Goal: Transaction & Acquisition: Purchase product/service

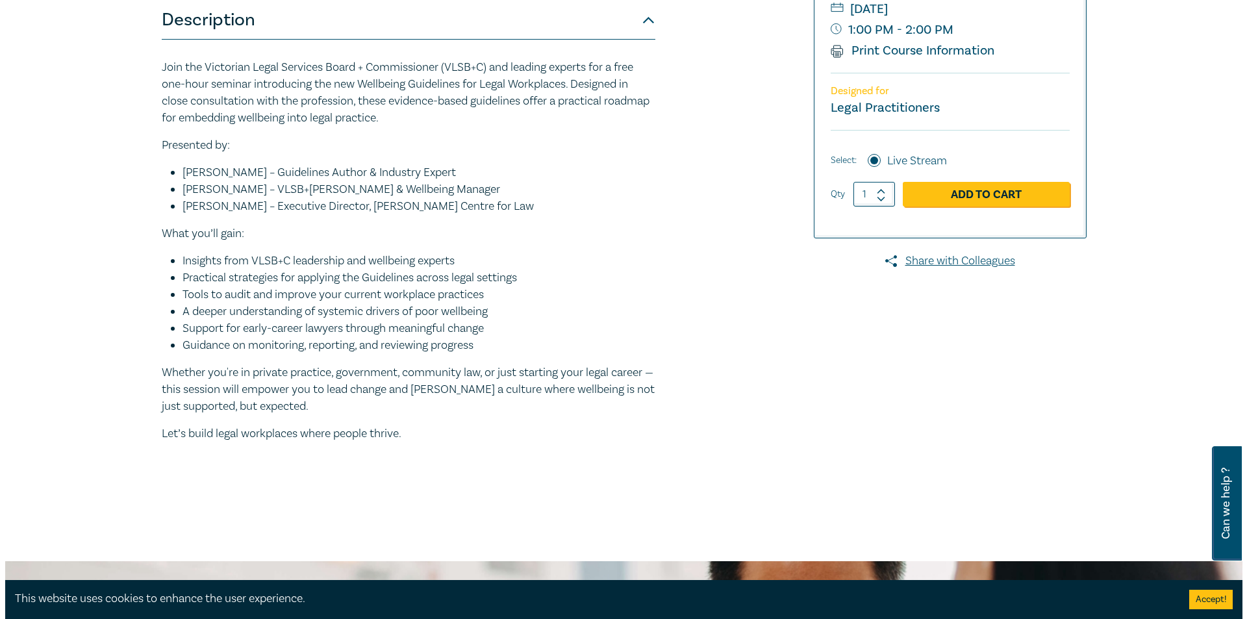
scroll to position [325, 0]
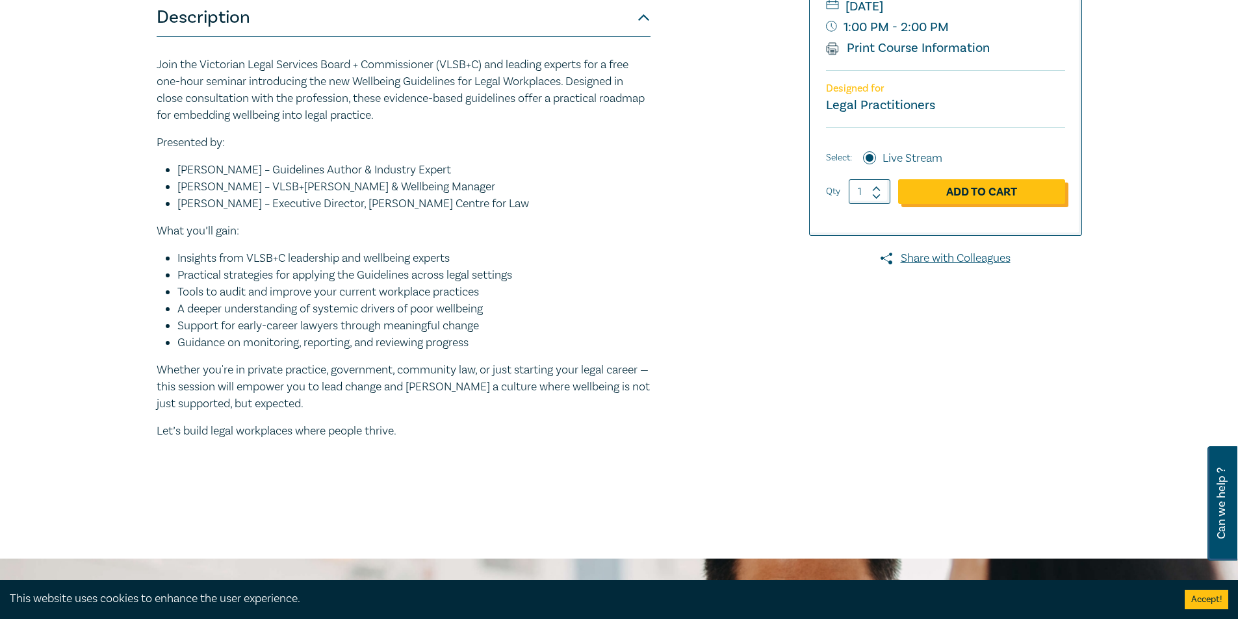
click at [954, 196] on link "Add to Cart" at bounding box center [981, 191] width 167 height 25
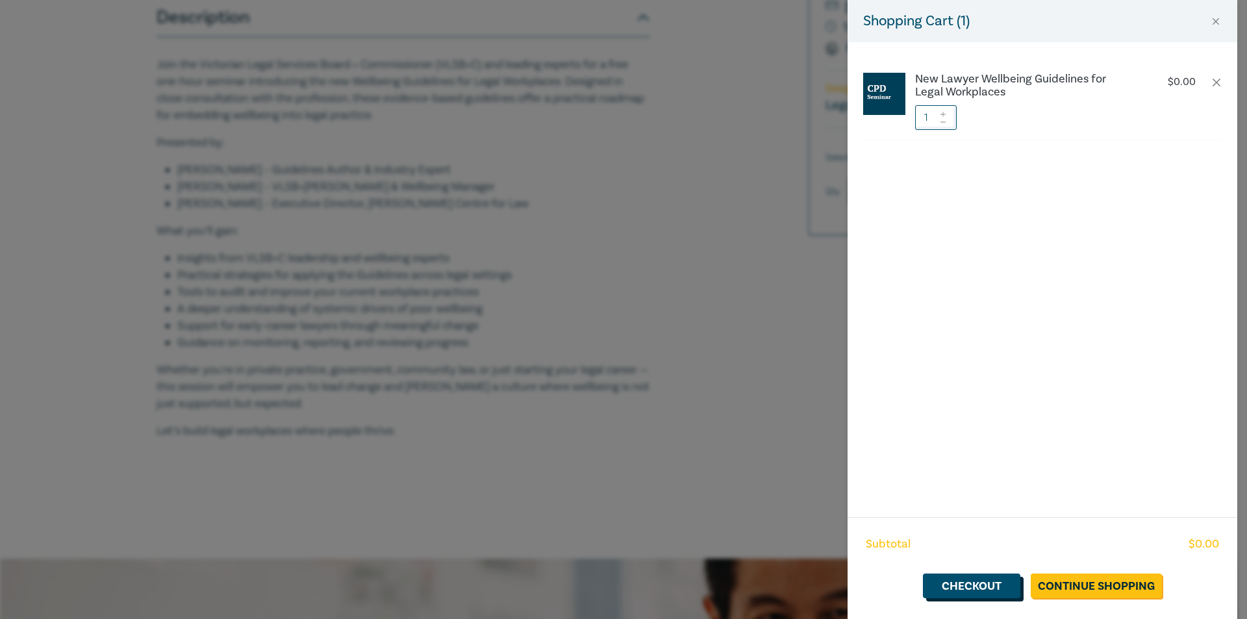
click at [964, 589] on link "Checkout" at bounding box center [971, 586] width 97 height 25
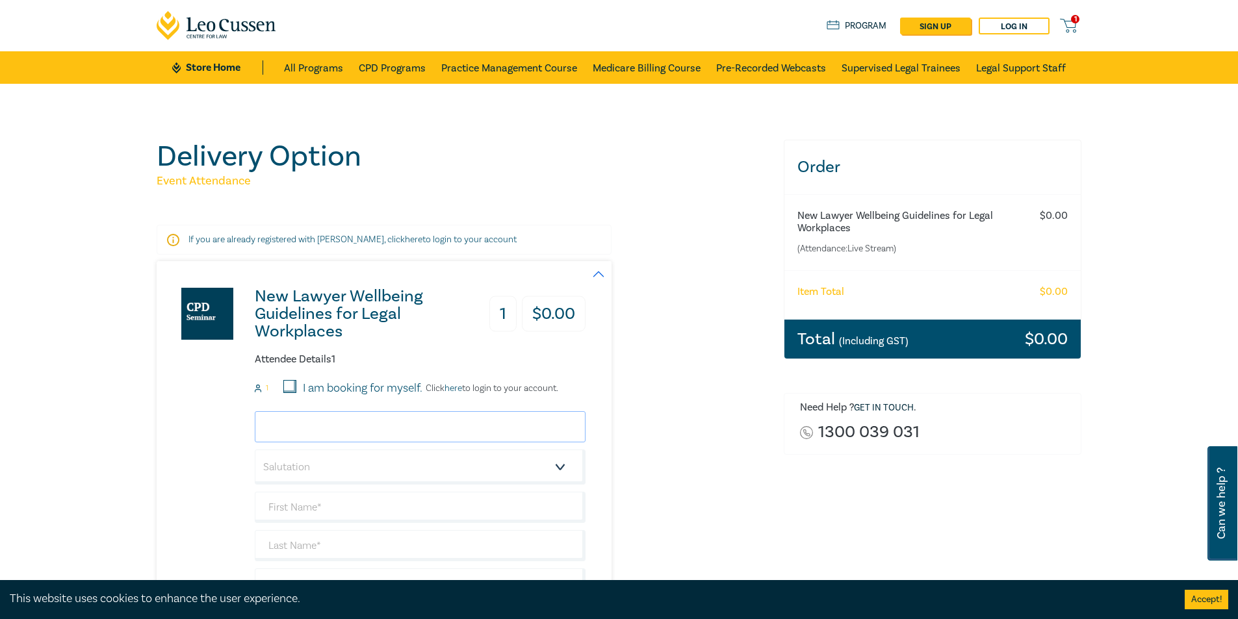
click at [353, 436] on input "email" at bounding box center [420, 426] width 331 height 31
type input "peter@carrollgoldsmith.com.au"
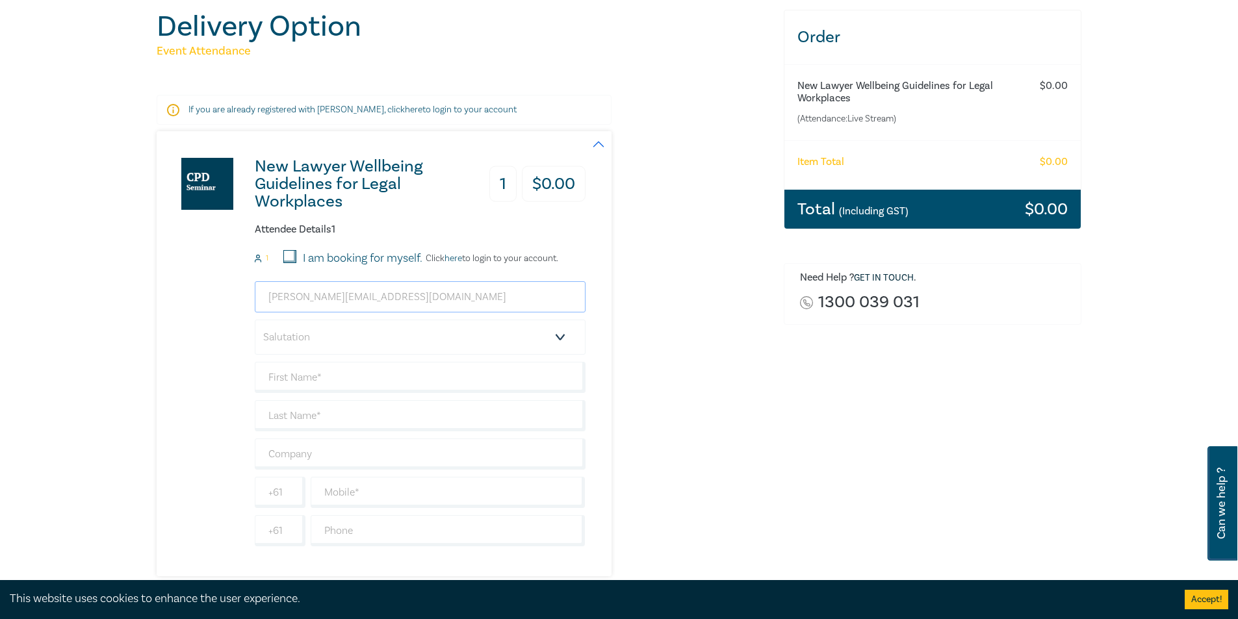
scroll to position [195, 0]
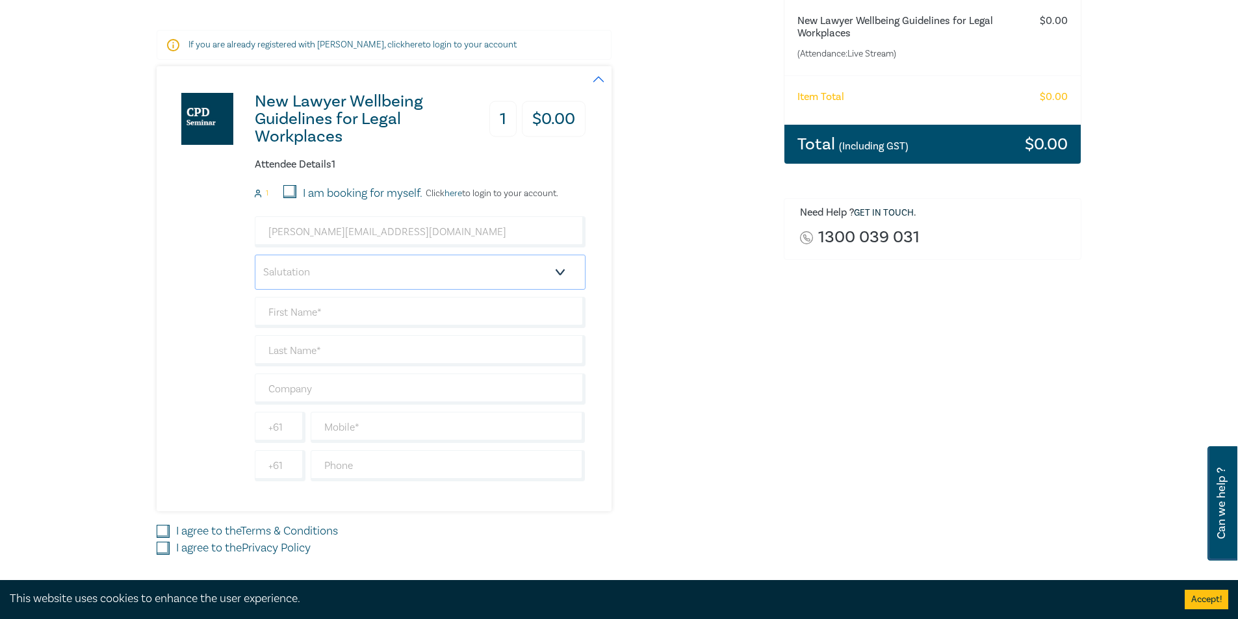
click at [558, 280] on select "Salutation Mr. Mrs. Ms. Miss Dr. Prof. Other" at bounding box center [420, 272] width 331 height 35
select select "Mr."
click at [255, 255] on select "Salutation Mr. Mrs. Ms. Miss Dr. Prof. Other" at bounding box center [420, 272] width 331 height 35
click at [480, 317] on input "text" at bounding box center [420, 312] width 331 height 31
type input "Peter"
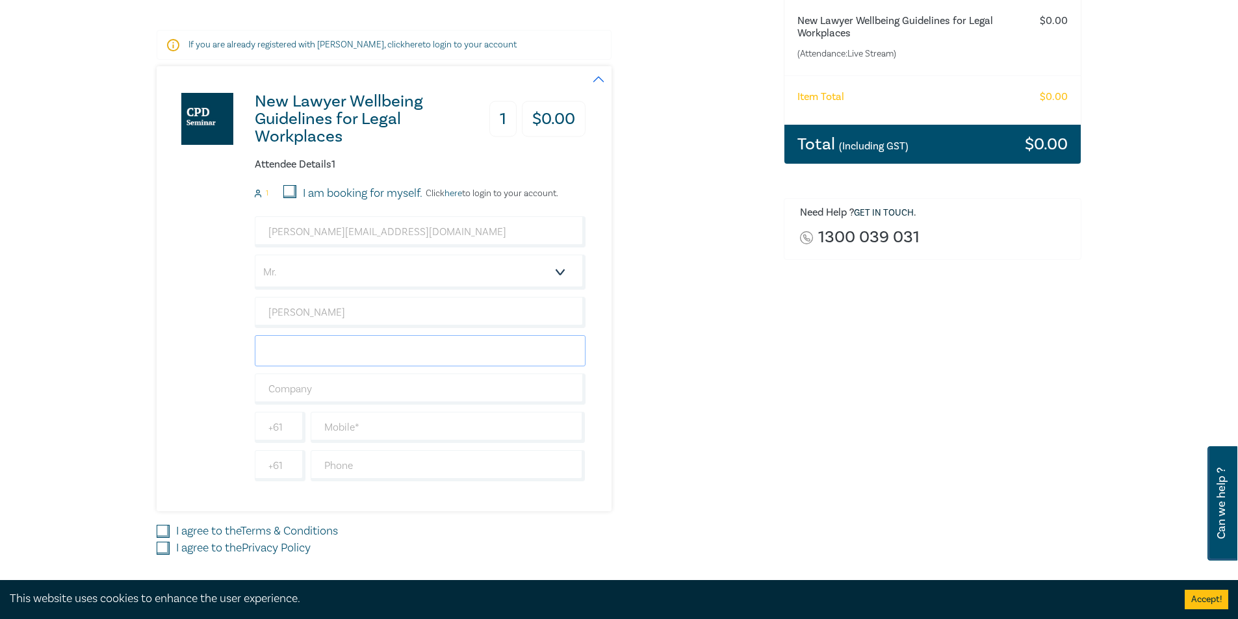
click at [355, 359] on input "text" at bounding box center [420, 350] width 331 height 31
type input "Faragher"
click at [331, 399] on input "text" at bounding box center [420, 389] width 331 height 31
type input "[PERSON_NAME] Lawyers"
click at [358, 435] on input "text" at bounding box center [448, 427] width 275 height 31
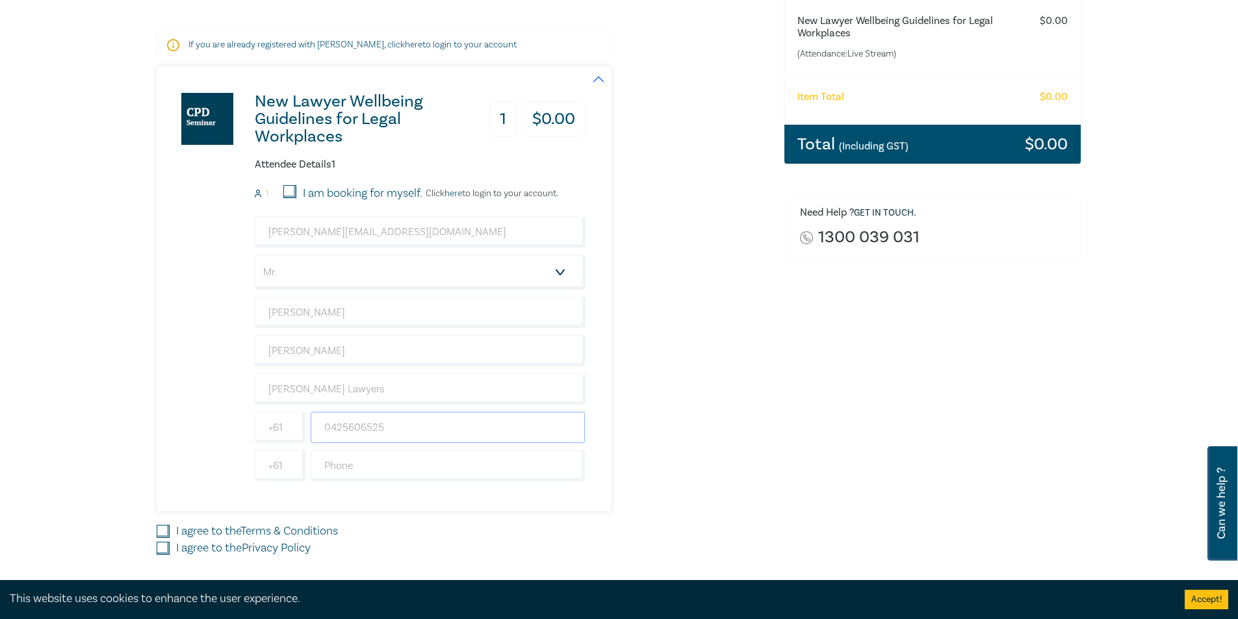
type input "0425606525"
click at [164, 530] on input "I agree to the Terms & Conditions" at bounding box center [163, 531] width 13 height 13
checkbox input "true"
click at [162, 549] on input "I agree to the Privacy Policy" at bounding box center [163, 548] width 13 height 13
checkbox input "true"
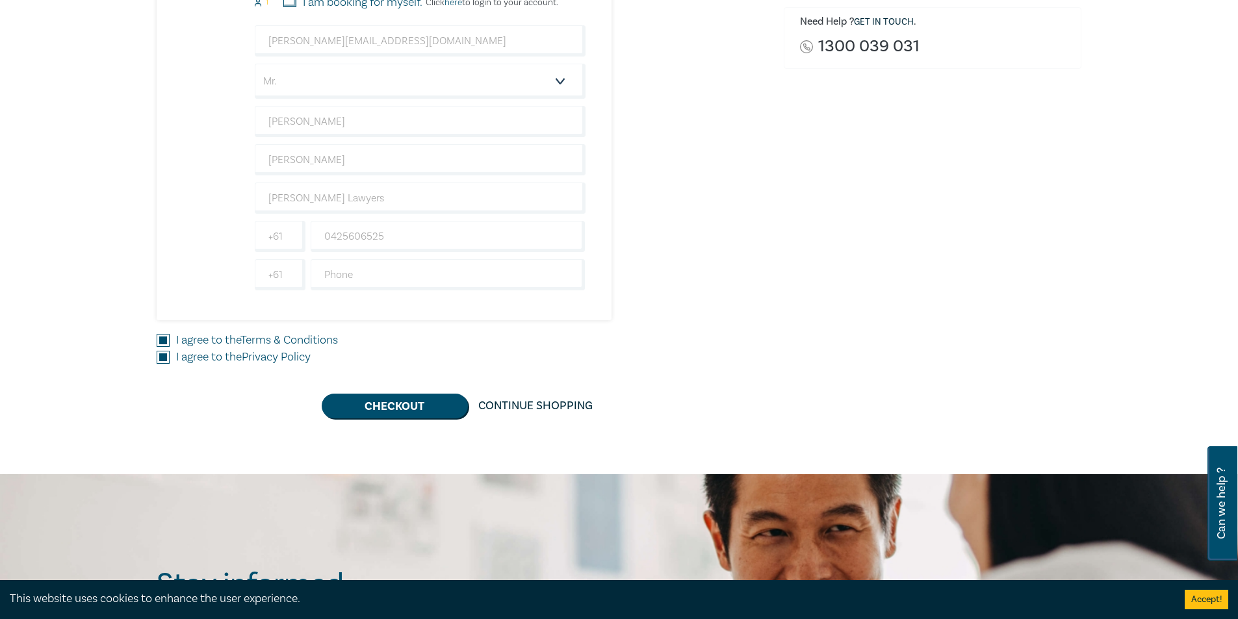
scroll to position [390, 0]
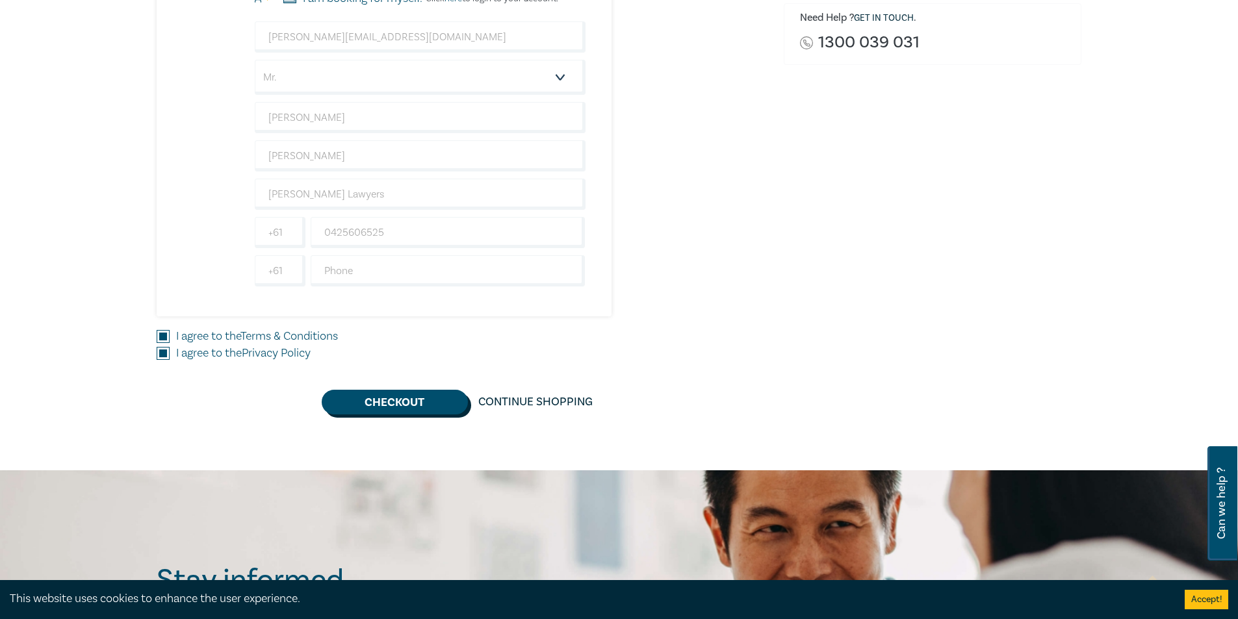
click at [450, 398] on button "Checkout" at bounding box center [395, 402] width 146 height 25
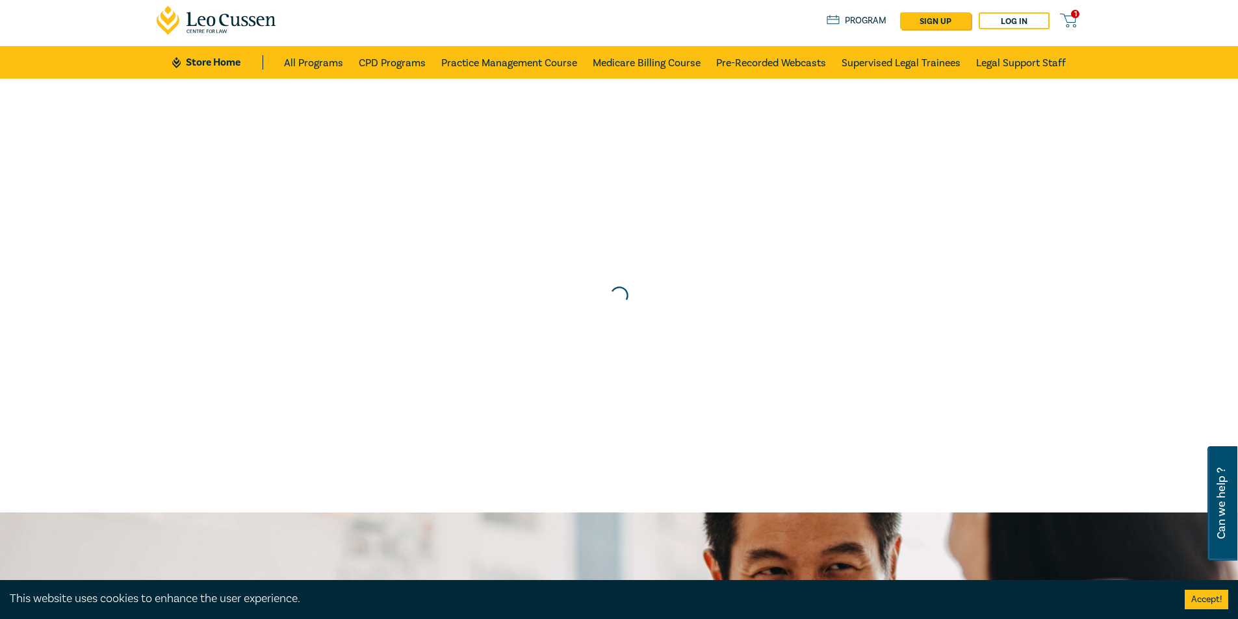
scroll to position [0, 0]
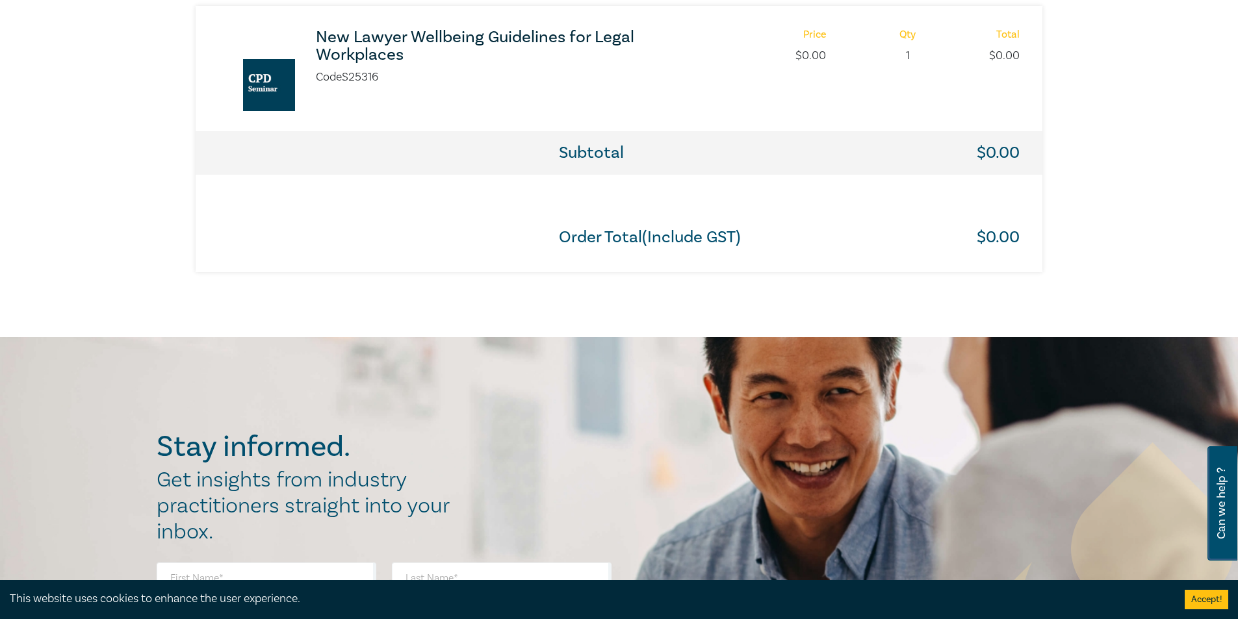
scroll to position [715, 0]
